Goal: Information Seeking & Learning: Learn about a topic

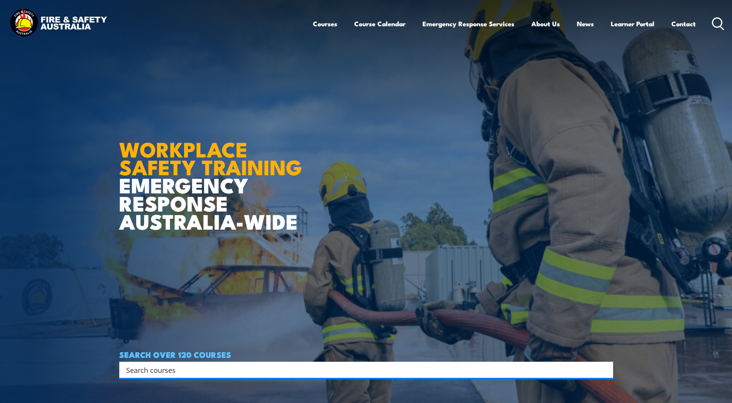
click at [126, 367] on div at bounding box center [363, 369] width 474 height 11
click at [134, 369] on input "Search input" at bounding box center [361, 370] width 470 height 12
type input "CONFINED SPACE"
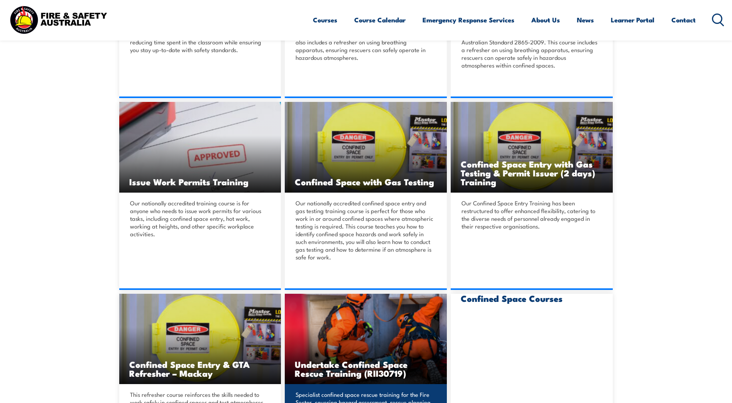
scroll to position [347, 0]
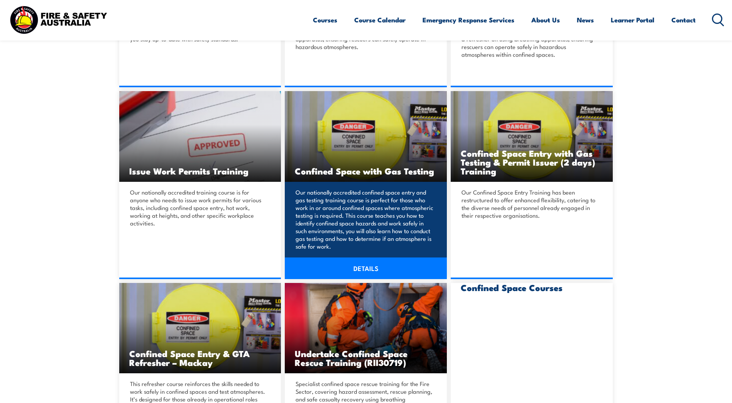
click at [357, 269] on link "DETAILS" at bounding box center [366, 268] width 162 height 22
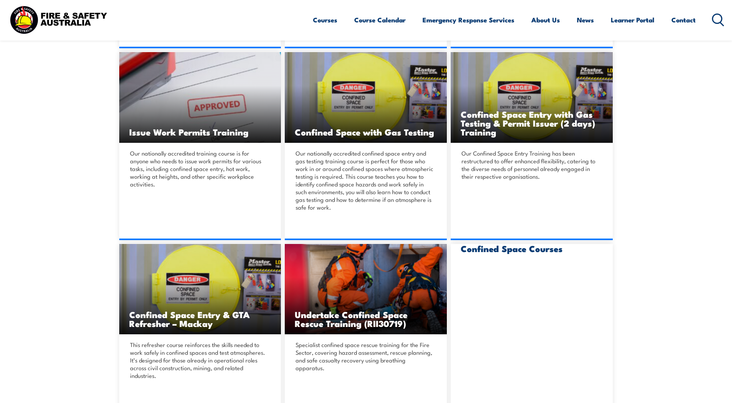
scroll to position [386, 0]
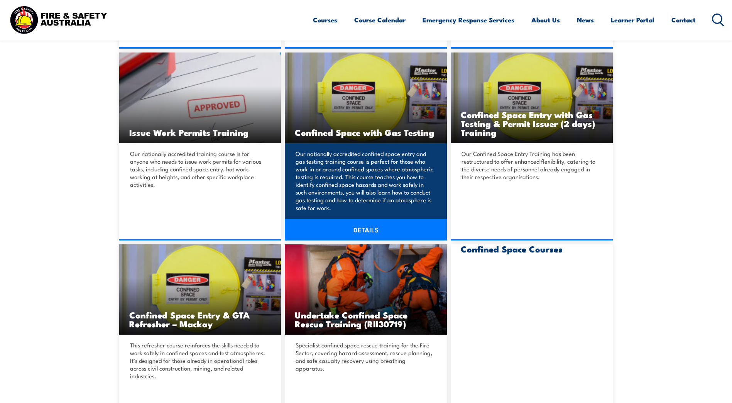
click at [360, 231] on link "DETAILS" at bounding box center [366, 230] width 162 height 22
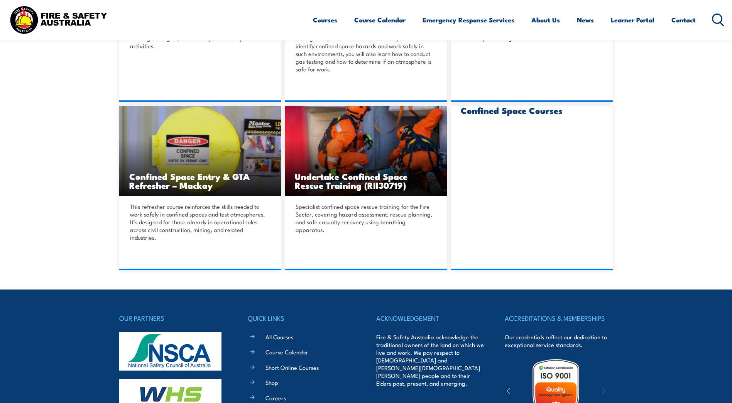
scroll to position [540, 0]
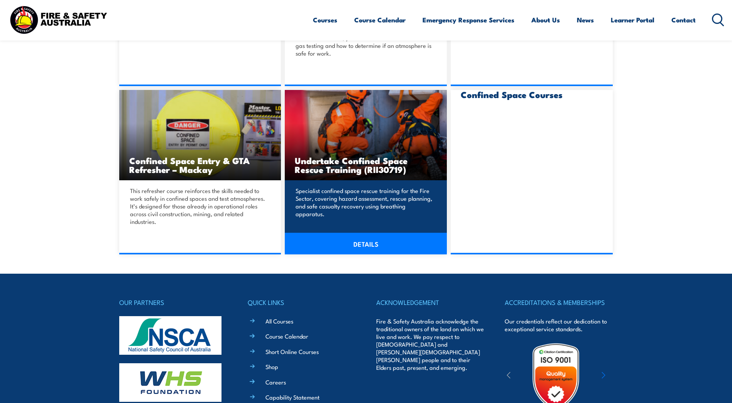
click at [361, 243] on link "DETAILS" at bounding box center [366, 244] width 162 height 22
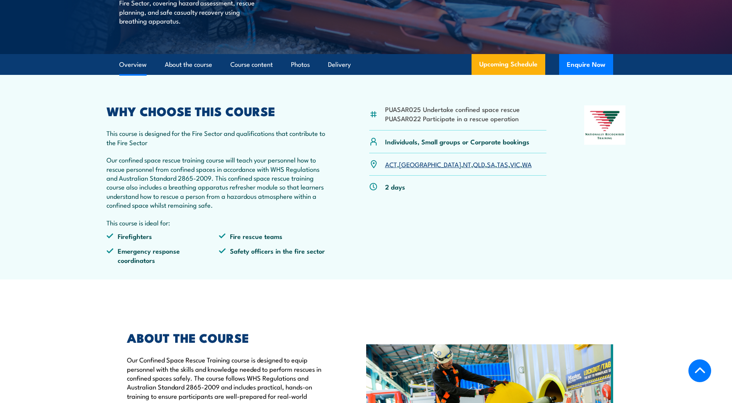
scroll to position [193, 0]
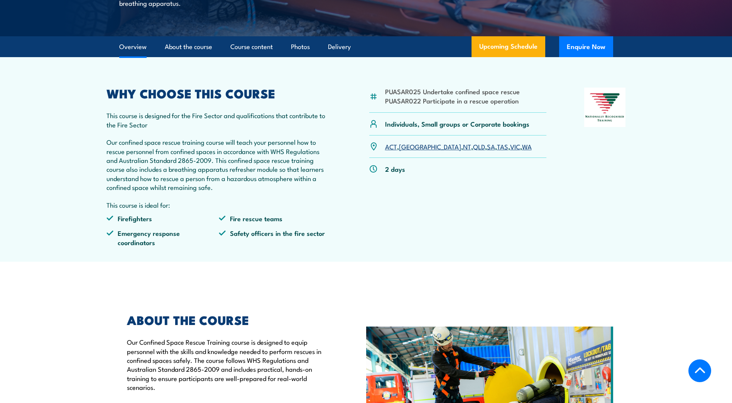
click at [473, 145] on link "QLD" at bounding box center [479, 146] width 12 height 9
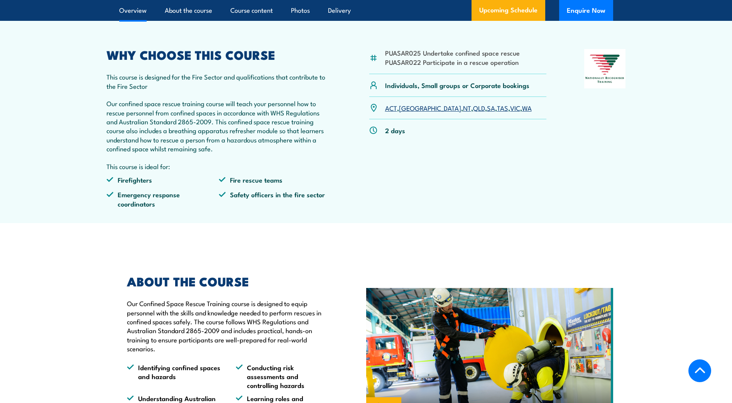
scroll to position [333, 0]
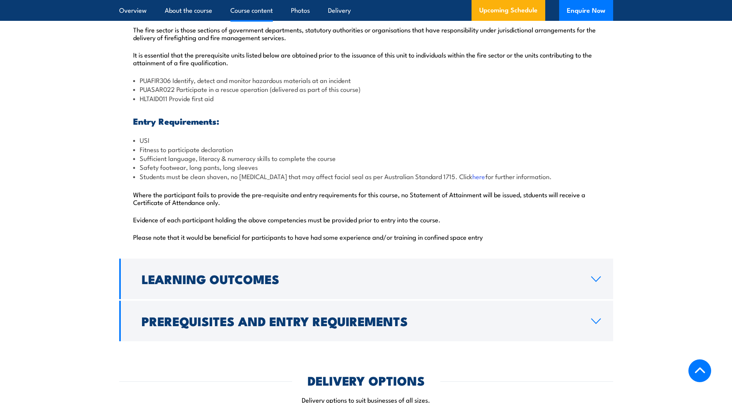
scroll to position [900, 0]
